Goal: Information Seeking & Learning: Learn about a topic

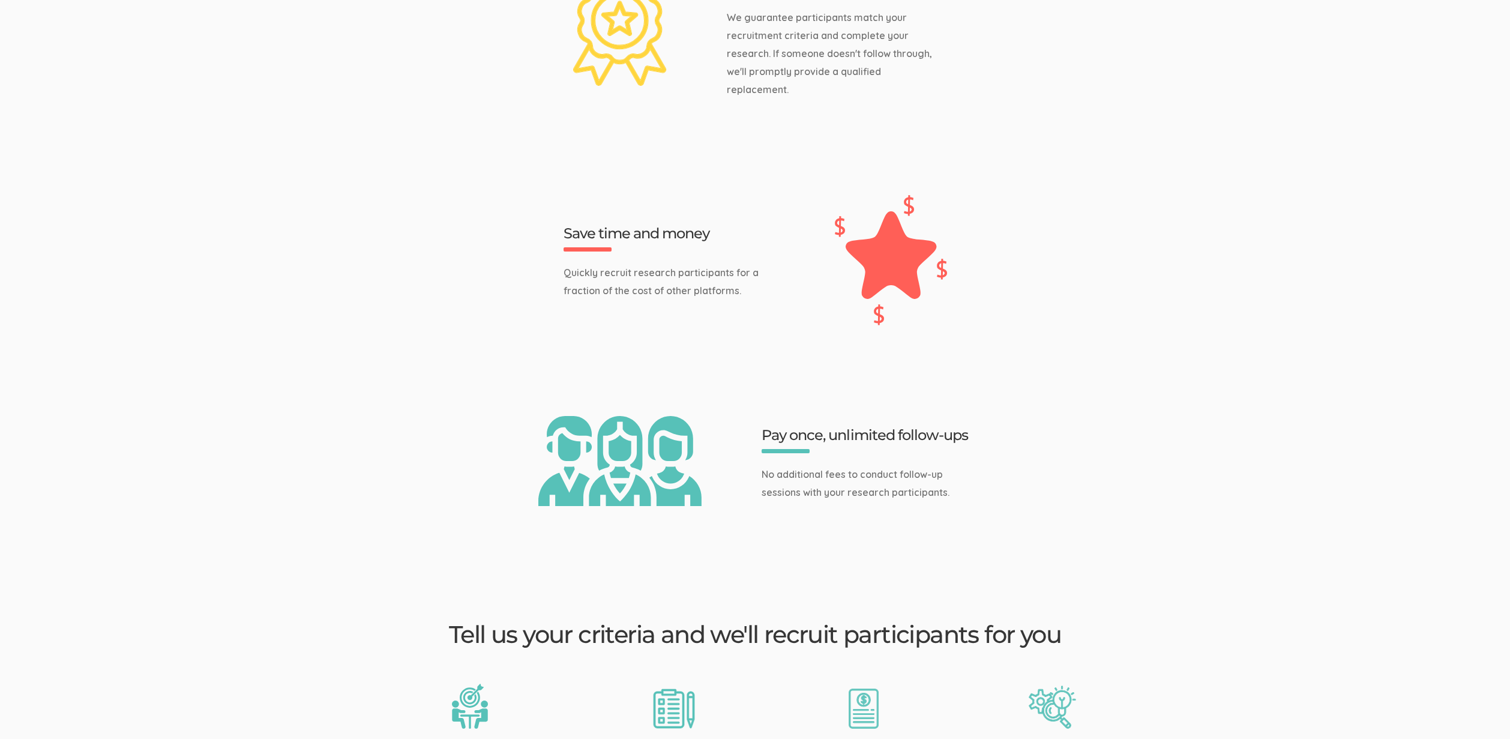
scroll to position [1863, 0]
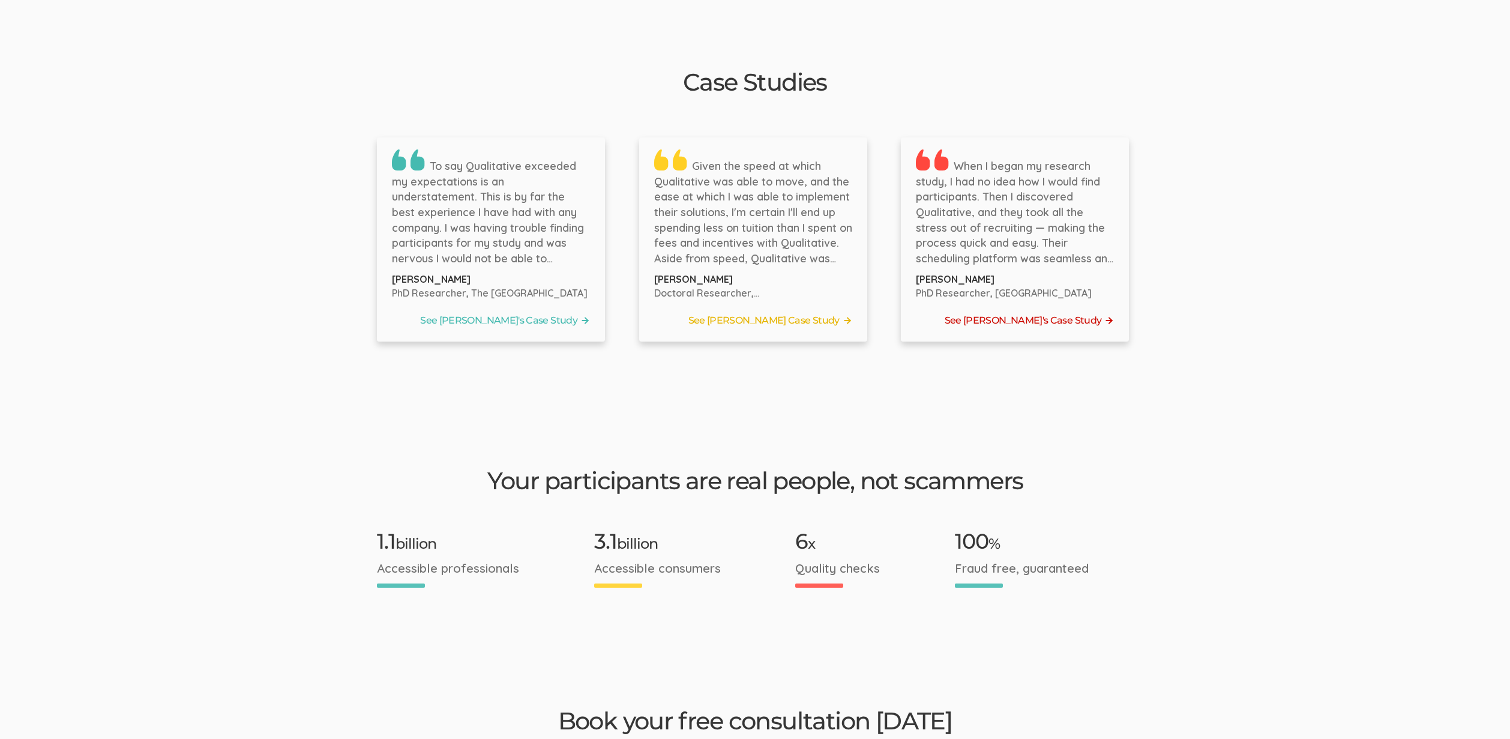
click at [1002, 311] on link "See [PERSON_NAME]'s Case Study" at bounding box center [1015, 320] width 198 height 18
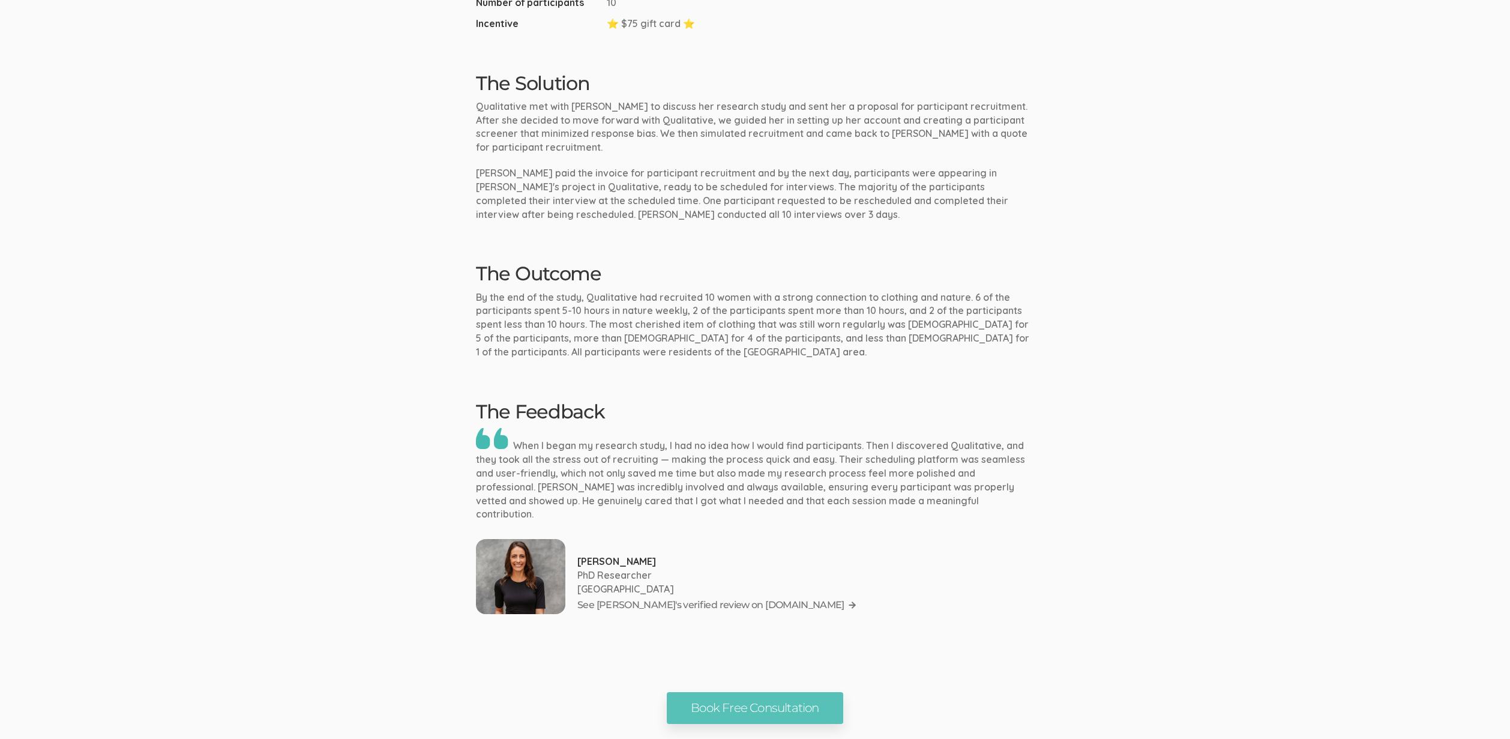
scroll to position [1189, 0]
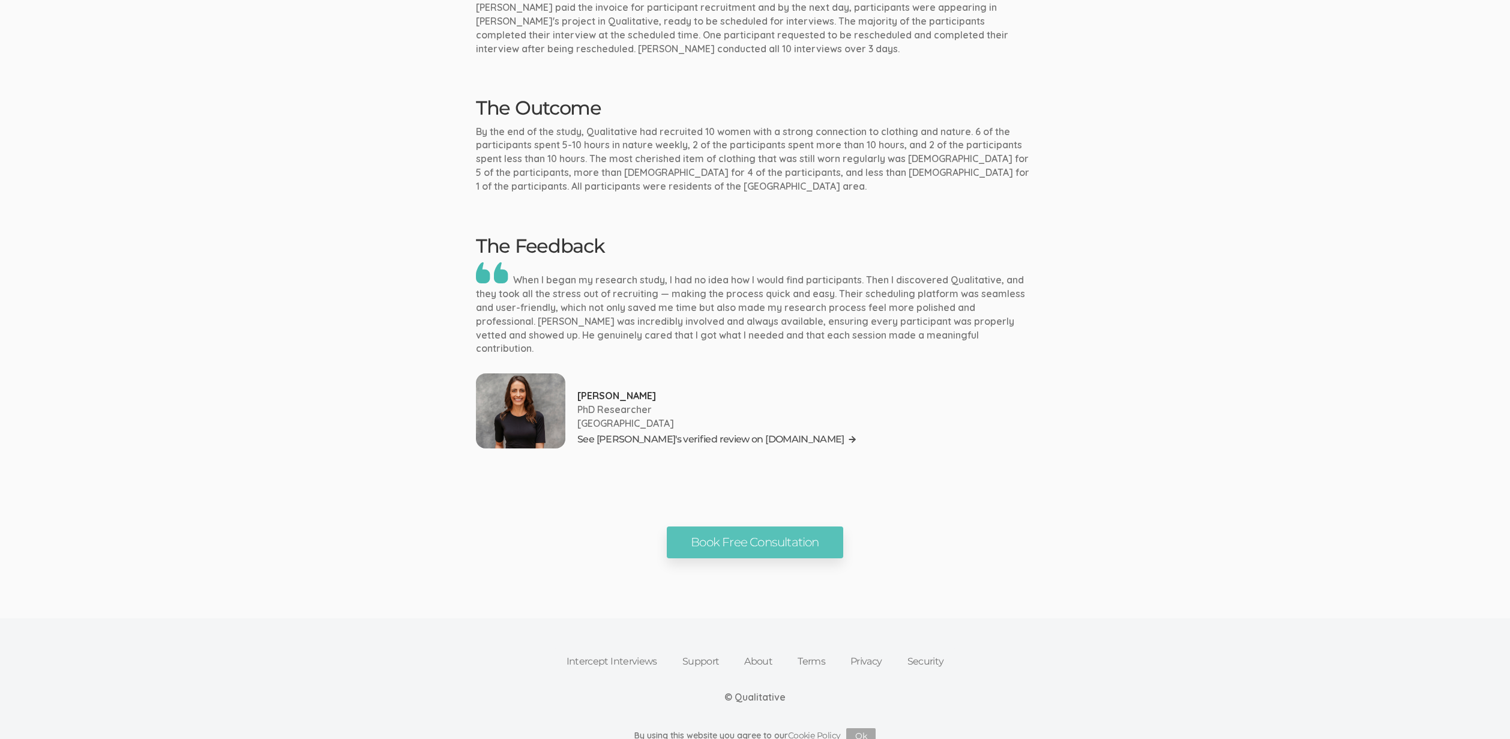
click at [621, 430] on link "See Jennifer's verified review on G2.com" at bounding box center [717, 439] width 280 height 18
